Goal: Find specific page/section: Find specific page/section

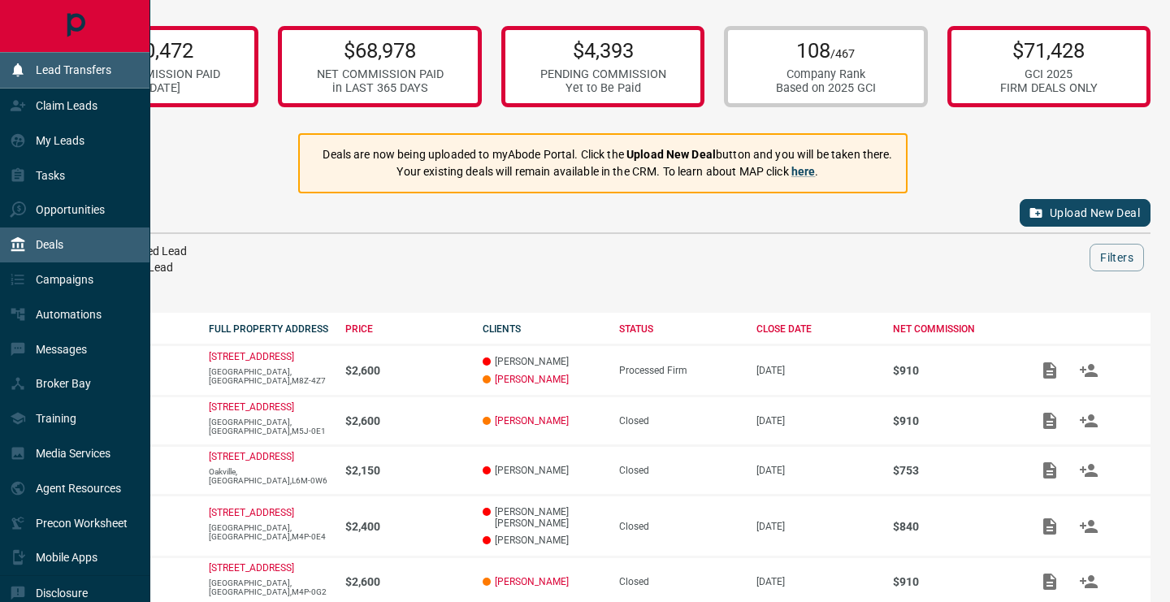
click at [21, 59] on div "Lead Transfers" at bounding box center [61, 70] width 102 height 27
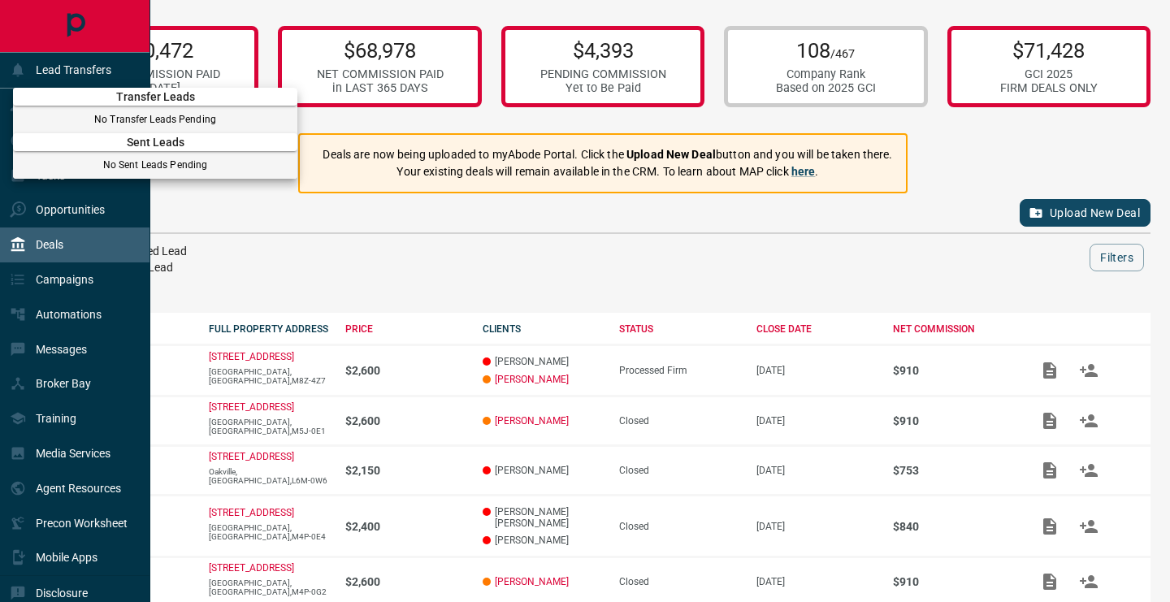
click at [77, 67] on div at bounding box center [585, 301] width 1170 height 602
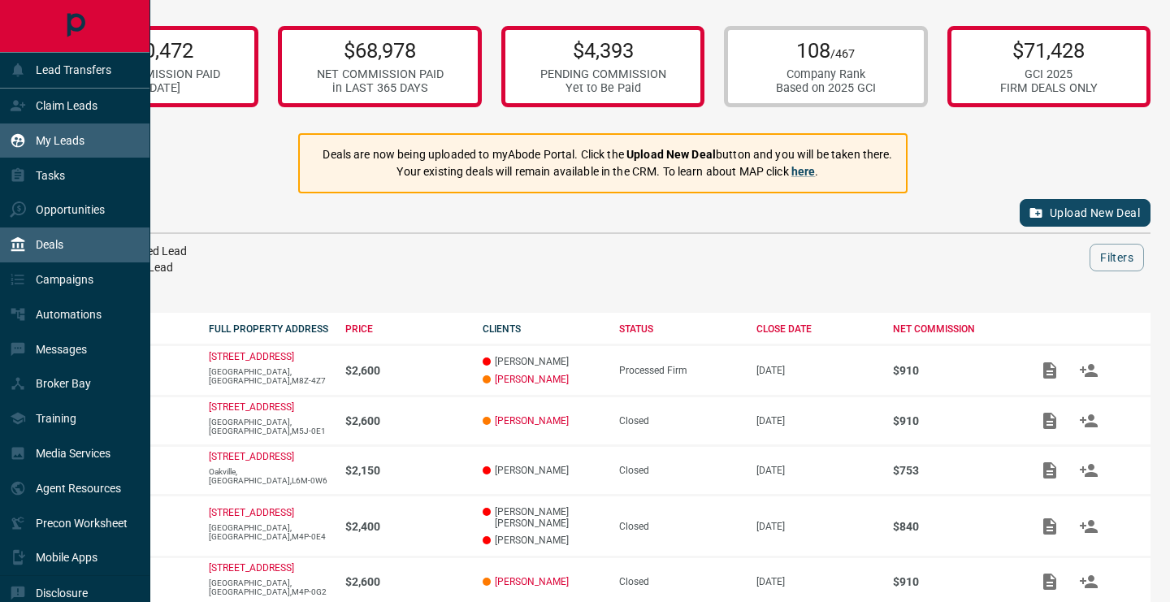
click at [74, 142] on p "My Leads" at bounding box center [60, 140] width 49 height 13
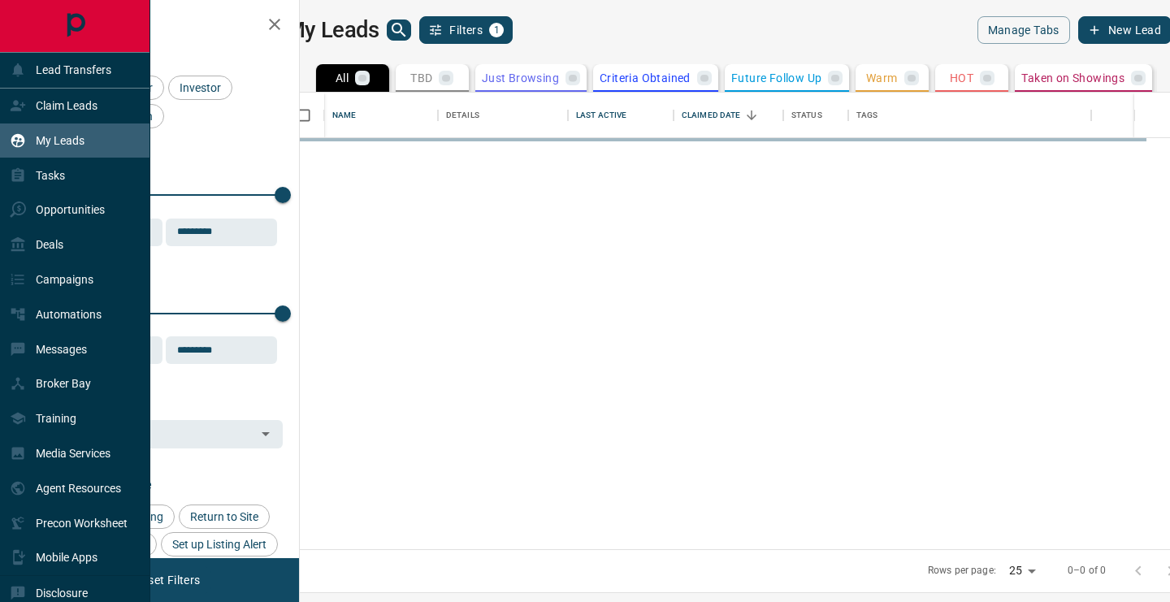
scroll to position [457, 863]
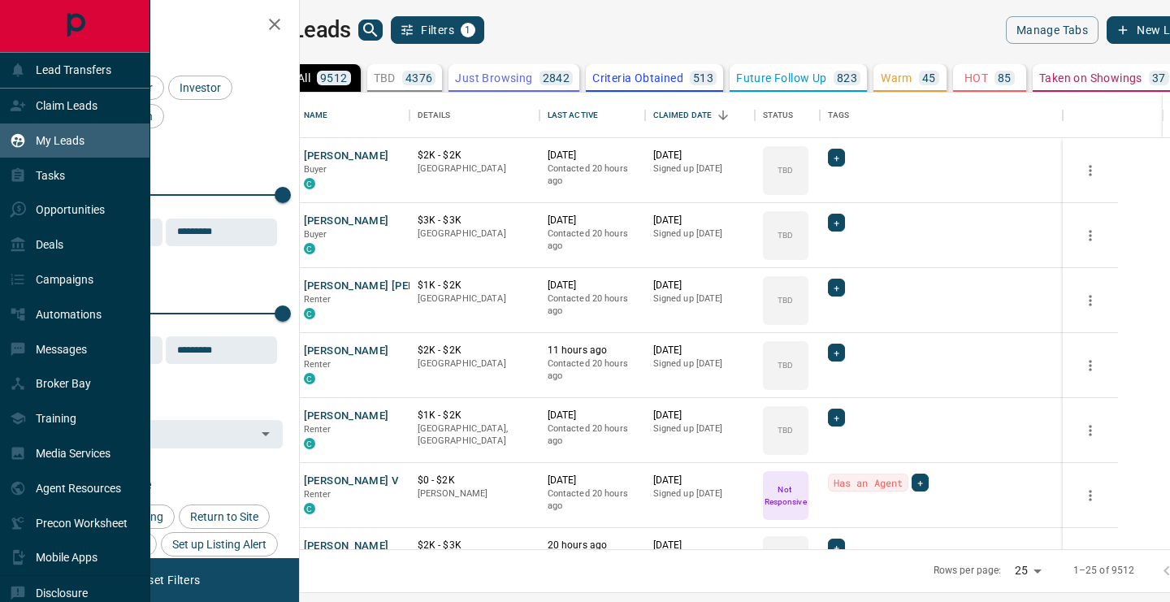
click at [78, 149] on div "My Leads" at bounding box center [47, 141] width 75 height 27
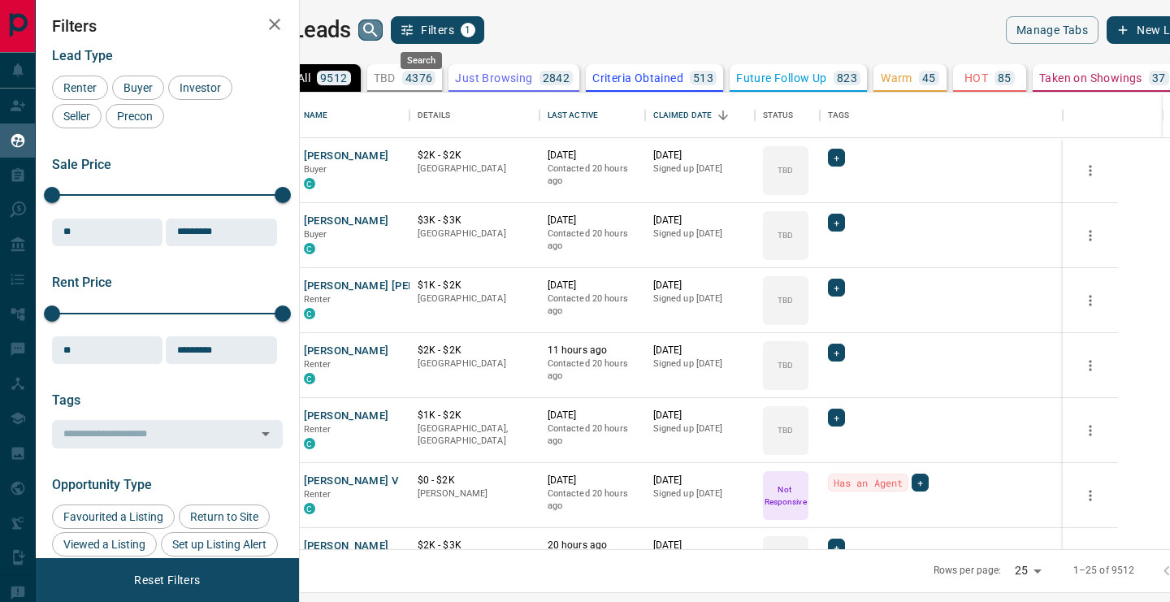
click at [380, 37] on icon "search button" at bounding box center [370, 29] width 19 height 19
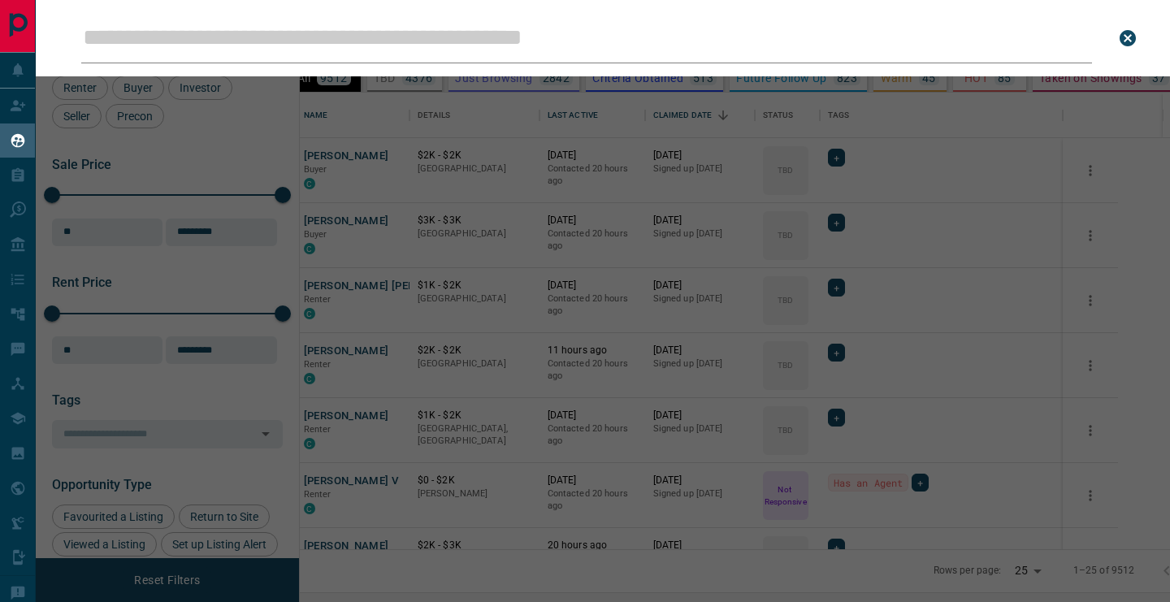
click at [421, 37] on input "Leads Search Bar" at bounding box center [586, 38] width 1011 height 50
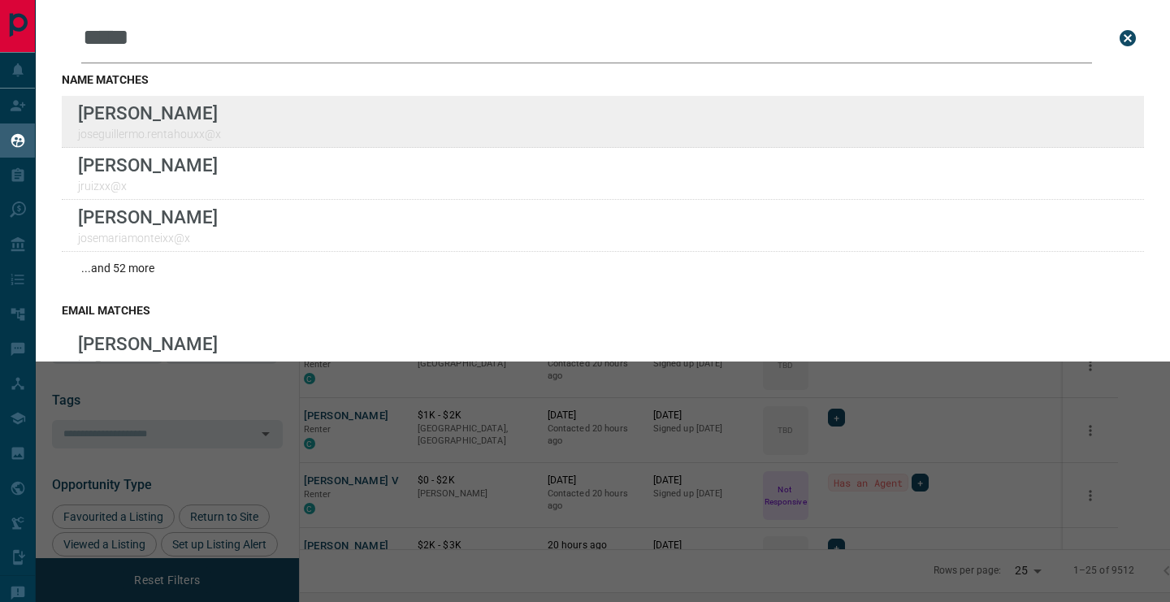
type input "****"
click at [0, 0] on div "Lead Transfers Claim Leads My Leads Tasks Opportunities Deals Campaigns Automat…" at bounding box center [585, 291] width 1170 height 582
